Goal: Task Accomplishment & Management: Manage account settings

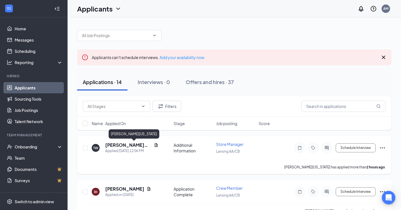
click at [122, 147] on h5 "[PERSON_NAME][US_STATE]" at bounding box center [128, 145] width 46 height 6
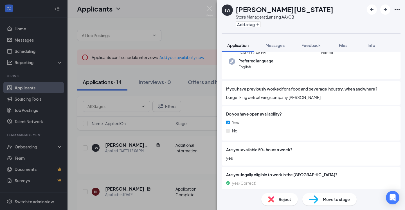
scroll to position [161, 0]
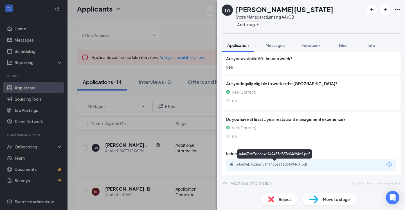
click at [281, 167] on div "a4a67eb7dd6a4c949483e363c04694d9.pdf" at bounding box center [275, 164] width 79 height 5
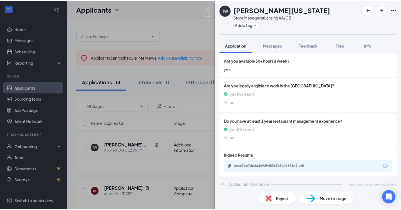
scroll to position [0, 0]
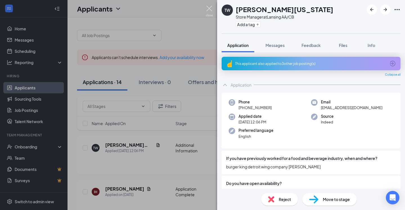
click at [209, 8] on img at bounding box center [209, 11] width 7 height 11
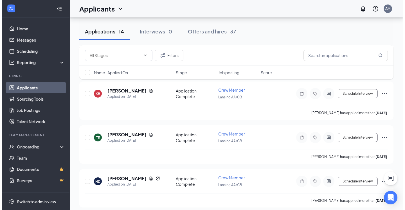
scroll to position [226, 0]
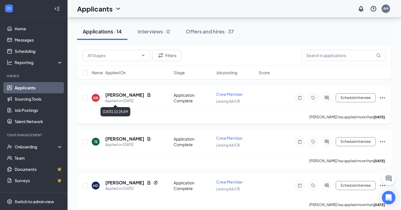
click at [115, 98] on div "Applied on [DATE]" at bounding box center [128, 101] width 46 height 6
click at [115, 98] on h5 "[PERSON_NAME]" at bounding box center [124, 95] width 39 height 6
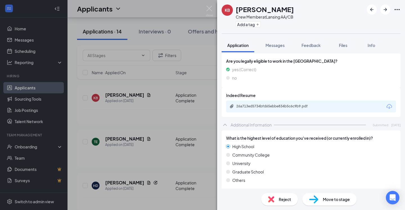
scroll to position [241, 0]
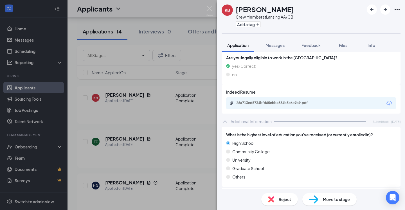
click at [283, 107] on div "26a713ed5734bfd65ebbe834b5c6c9b9.pdf" at bounding box center [311, 103] width 170 height 12
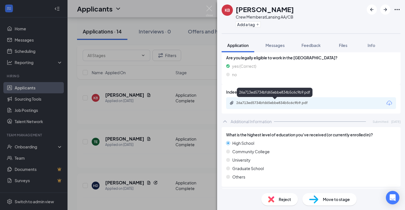
click at [283, 106] on div "26a713ed5734bfd65ebbe834b5c6c9b9.pdf" at bounding box center [275, 103] width 91 height 5
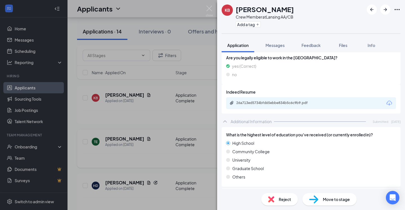
click at [209, 8] on img at bounding box center [209, 11] width 7 height 11
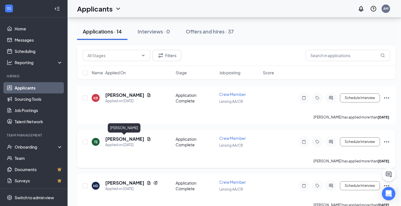
click at [129, 138] on h5 "[PERSON_NAME]" at bounding box center [124, 139] width 39 height 6
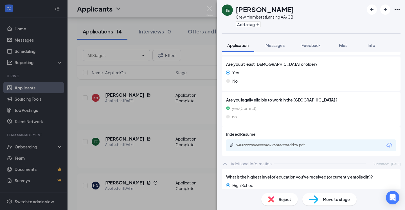
scroll to position [194, 0]
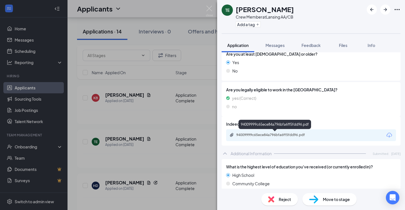
click at [252, 133] on div "94009999c65ece84a796bfa6ff5fdd96.pdf" at bounding box center [275, 135] width 79 height 5
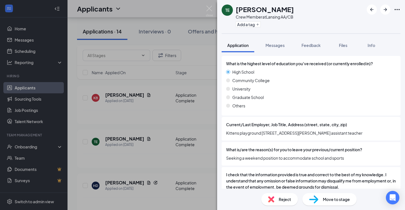
scroll to position [315, 0]
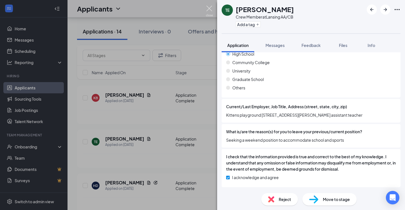
click at [207, 8] on img at bounding box center [209, 11] width 7 height 11
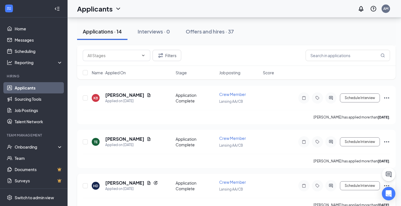
click at [117, 185] on h5 "[PERSON_NAME]" at bounding box center [124, 183] width 39 height 6
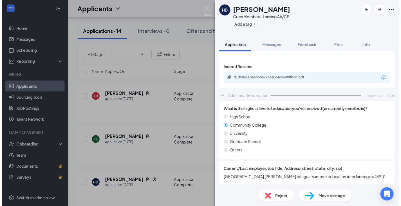
scroll to position [267, 0]
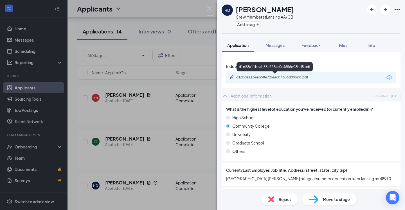
click at [283, 75] on div "d1d58a11beab58e726ae0c4656d08bd8.pdf" at bounding box center [275, 77] width 79 height 5
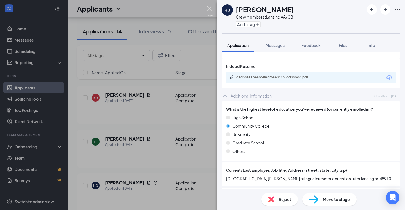
click at [208, 11] on img at bounding box center [209, 11] width 7 height 11
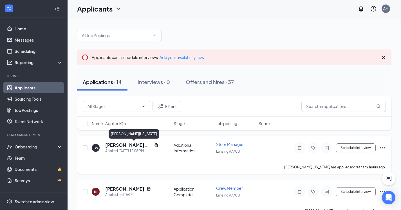
click at [134, 145] on h5 "[PERSON_NAME][US_STATE]" at bounding box center [128, 145] width 46 height 6
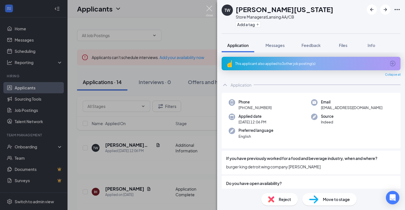
click at [208, 6] on img at bounding box center [209, 11] width 7 height 11
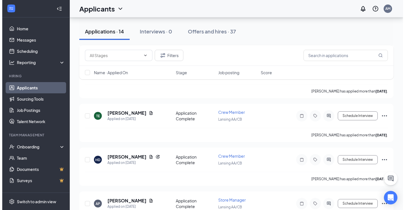
scroll to position [252, 0]
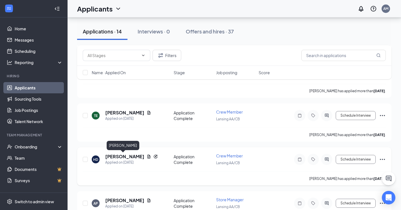
click at [118, 157] on h5 "[PERSON_NAME]" at bounding box center [124, 157] width 39 height 6
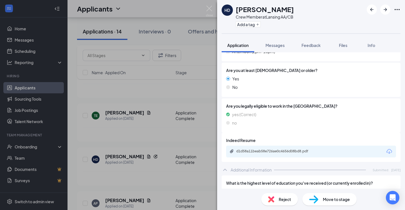
scroll to position [201, 0]
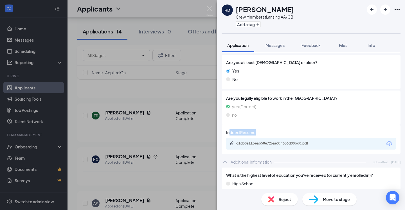
drag, startPoint x: 229, startPoint y: 135, endPoint x: 249, endPoint y: 136, distance: 20.0
click at [249, 136] on div "Indeed Resume d1d58a11beab58e726ae0c4656d08bd8.pdf" at bounding box center [311, 139] width 170 height 20
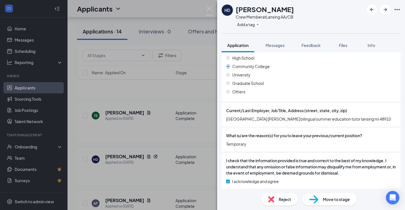
scroll to position [327, 0]
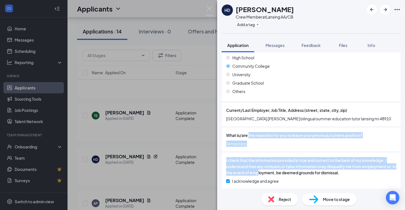
drag, startPoint x: 249, startPoint y: 136, endPoint x: 266, endPoint y: 182, distance: 48.6
click at [266, 182] on div "What is the highest level of education you've received (or currently enrolled i…" at bounding box center [311, 117] width 179 height 151
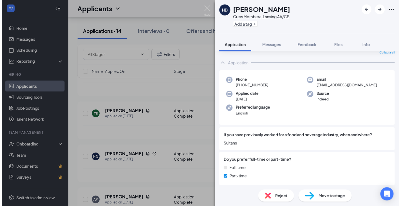
scroll to position [0, 0]
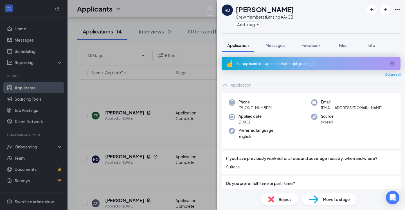
click at [209, 4] on div "HD [PERSON_NAME] Crew Member at Lansing AA/CB Add a tag Application Messages Fe…" at bounding box center [202, 105] width 405 height 210
click at [209, 8] on div "Applicants AM" at bounding box center [237, 8] width 338 height 17
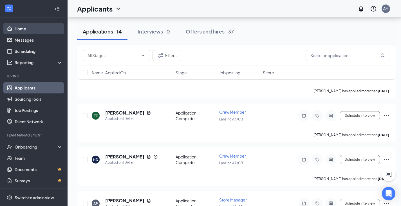
click at [29, 30] on link "Home" at bounding box center [39, 28] width 48 height 11
